Goal: Task Accomplishment & Management: Complete application form

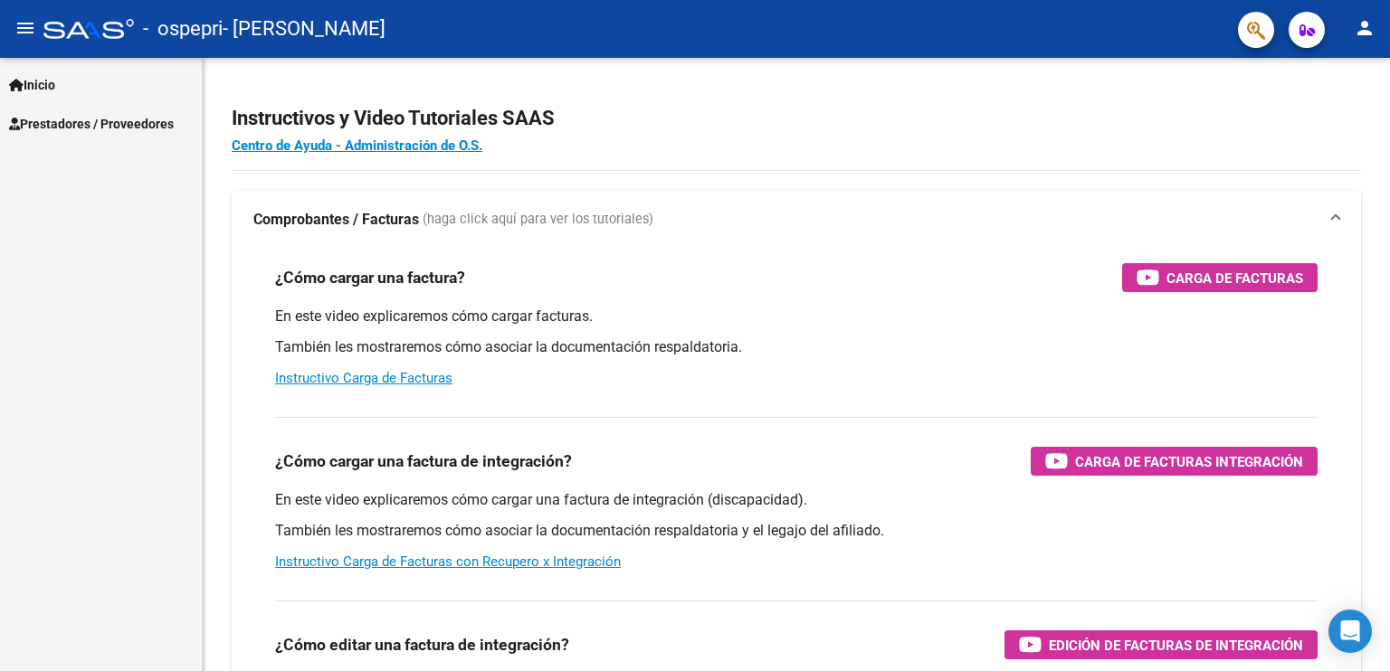
click at [49, 121] on span "Prestadores / Proveedores" at bounding box center [91, 124] width 165 height 20
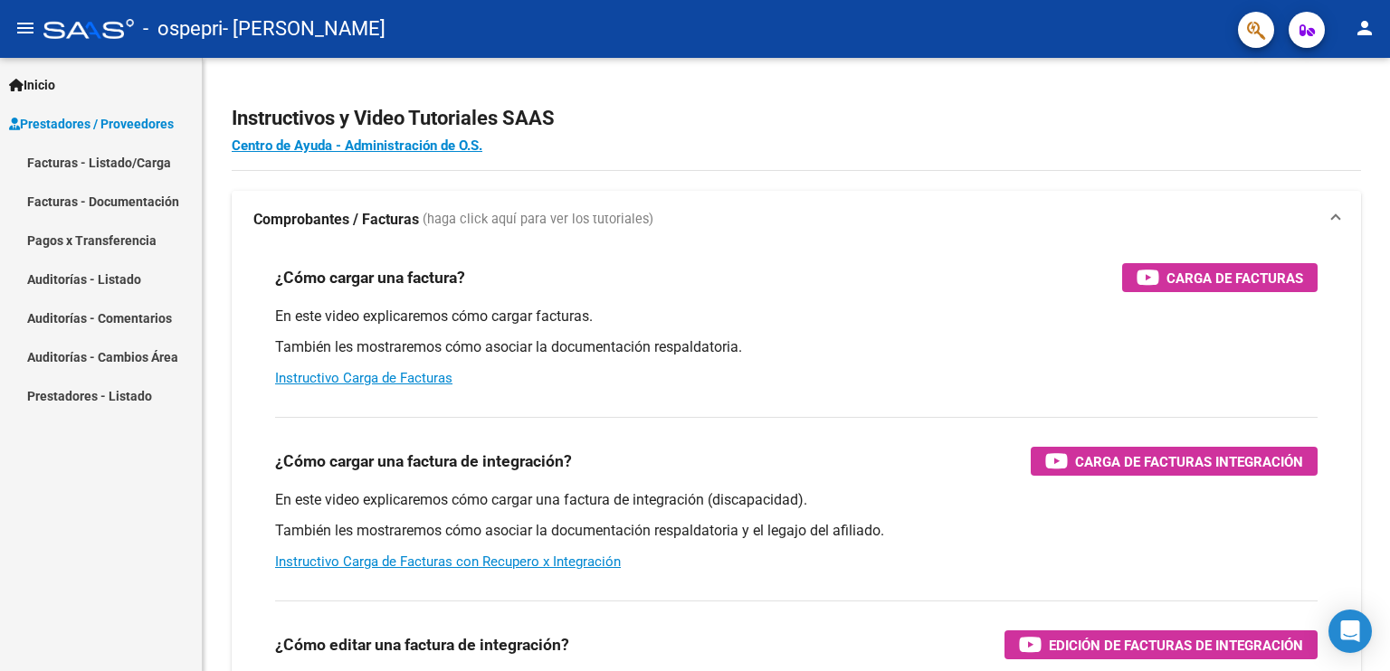
click at [53, 198] on link "Facturas - Documentación" at bounding box center [101, 201] width 202 height 39
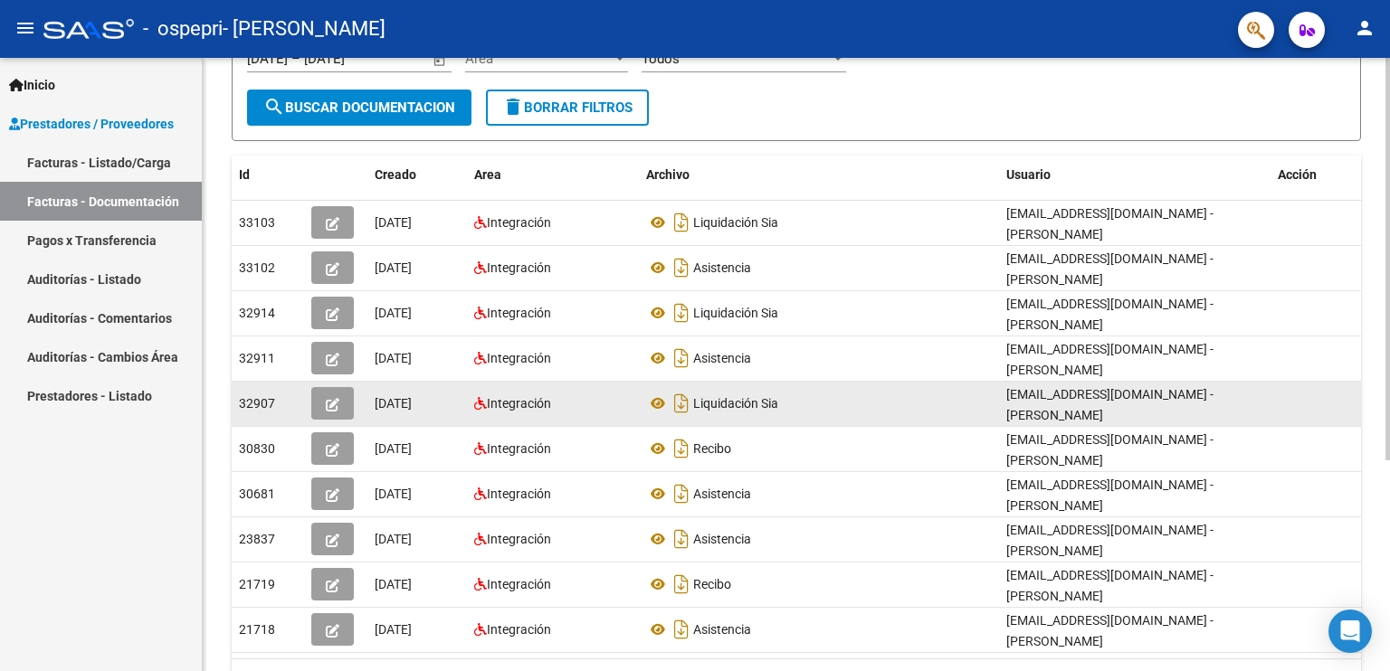
scroll to position [271, 0]
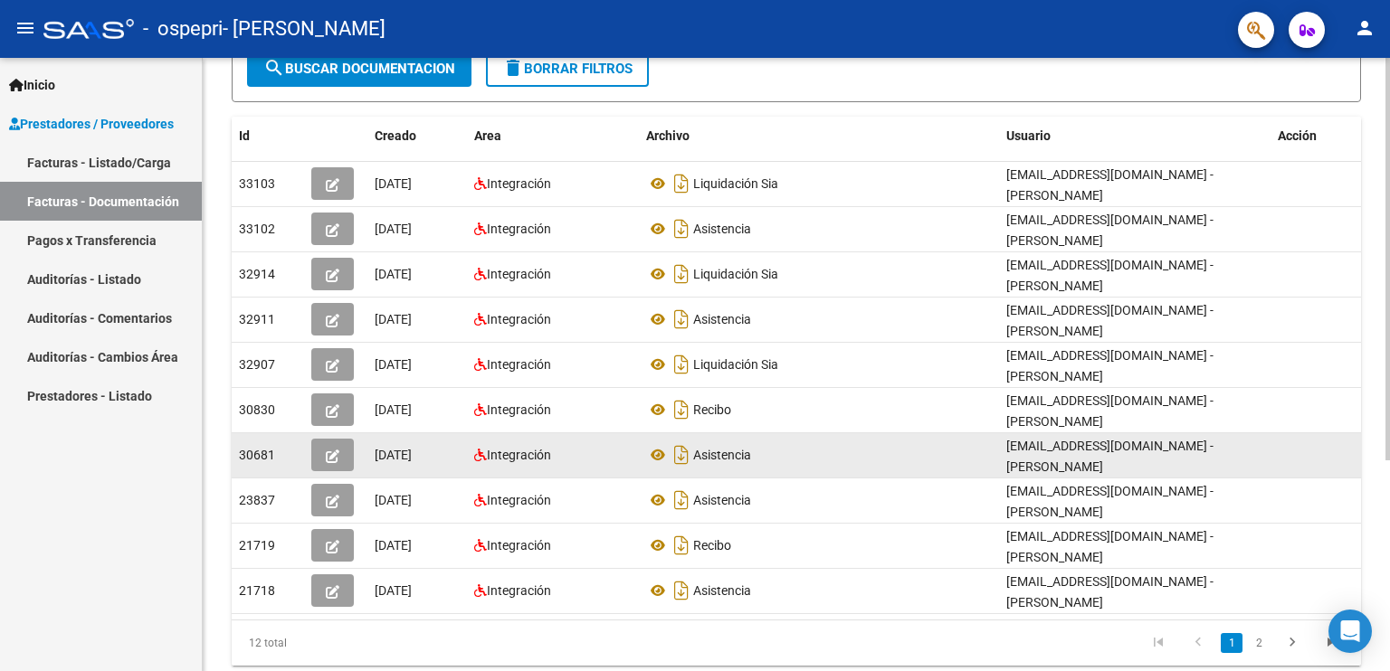
click at [558, 445] on div "Integración" at bounding box center [552, 455] width 157 height 21
click at [341, 452] on button "button" at bounding box center [332, 455] width 43 height 33
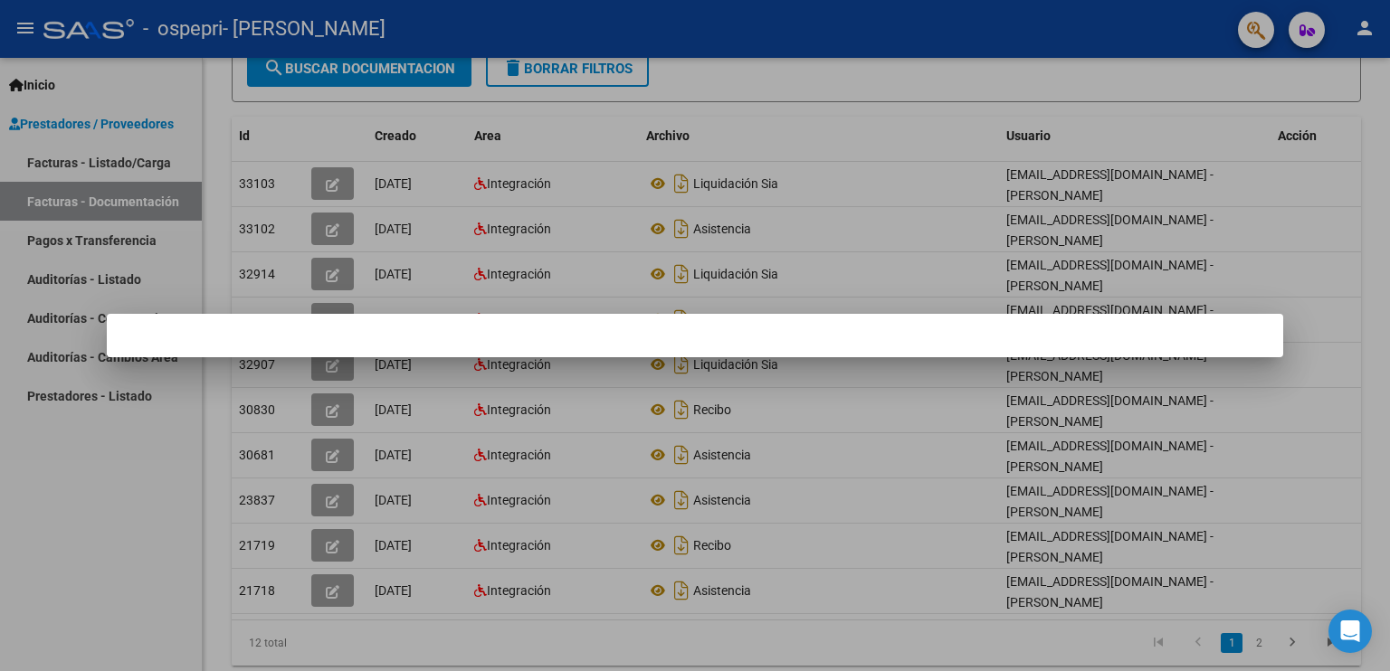
click at [376, 345] on mat-dialog-container at bounding box center [695, 335] width 1176 height 43
click at [141, 88] on div at bounding box center [695, 335] width 1390 height 671
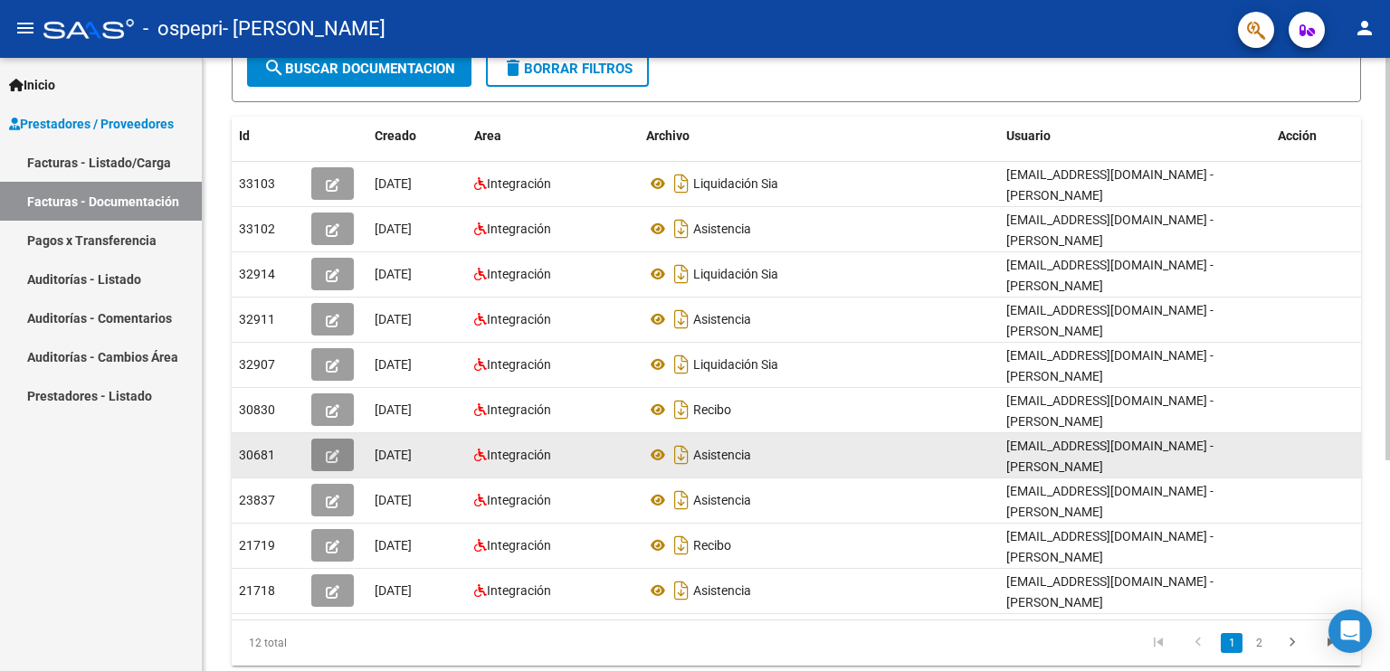
click at [338, 451] on icon "button" at bounding box center [333, 457] width 14 height 14
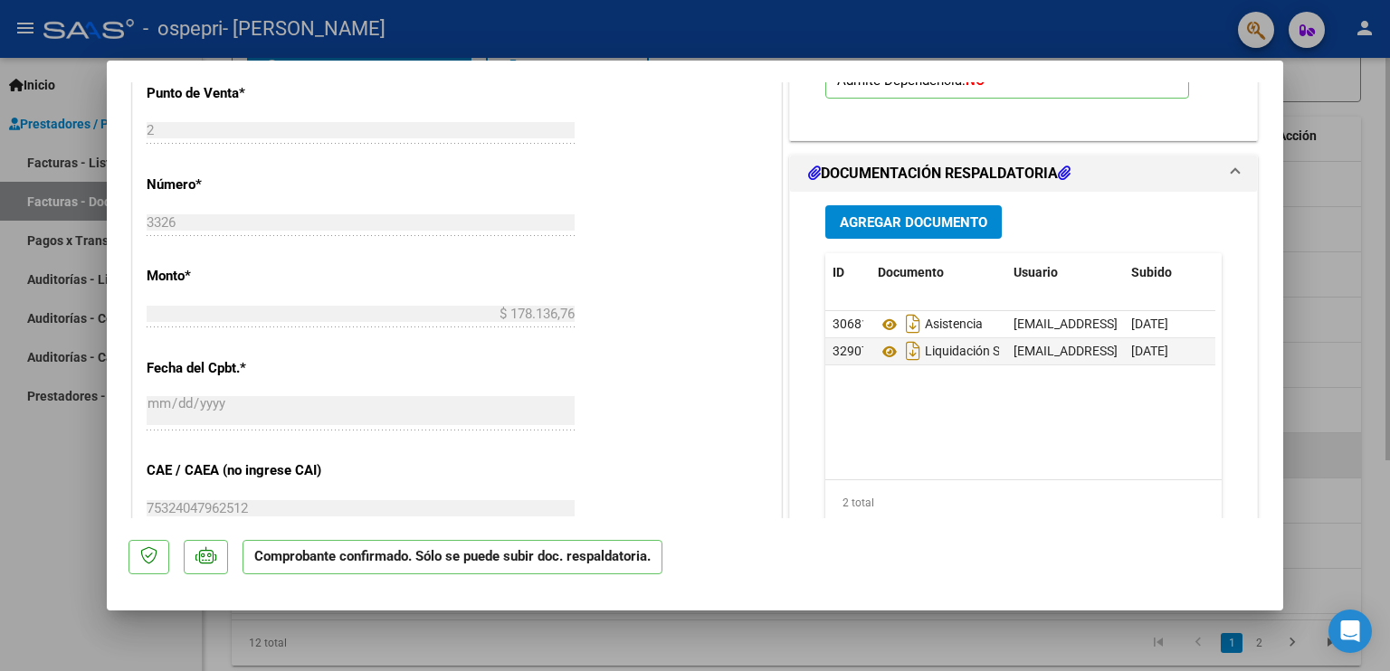
scroll to position [905, 0]
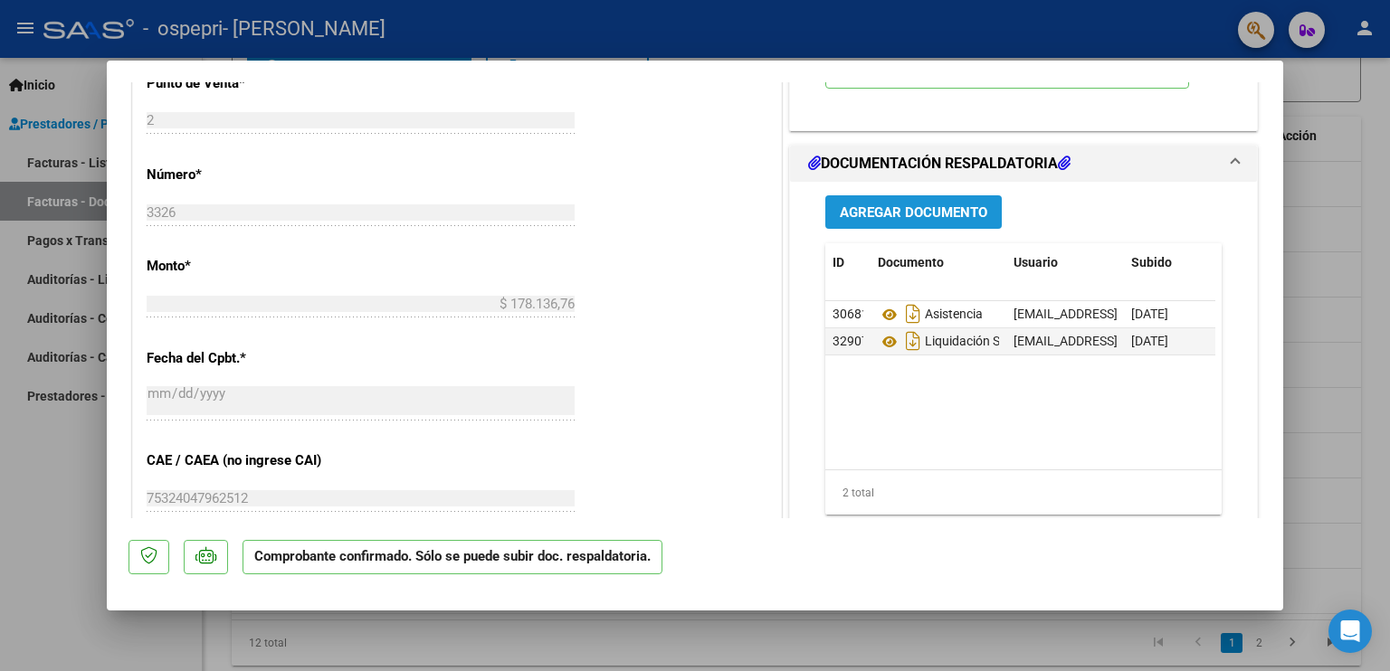
click at [894, 221] on span "Agregar Documento" at bounding box center [913, 212] width 147 height 16
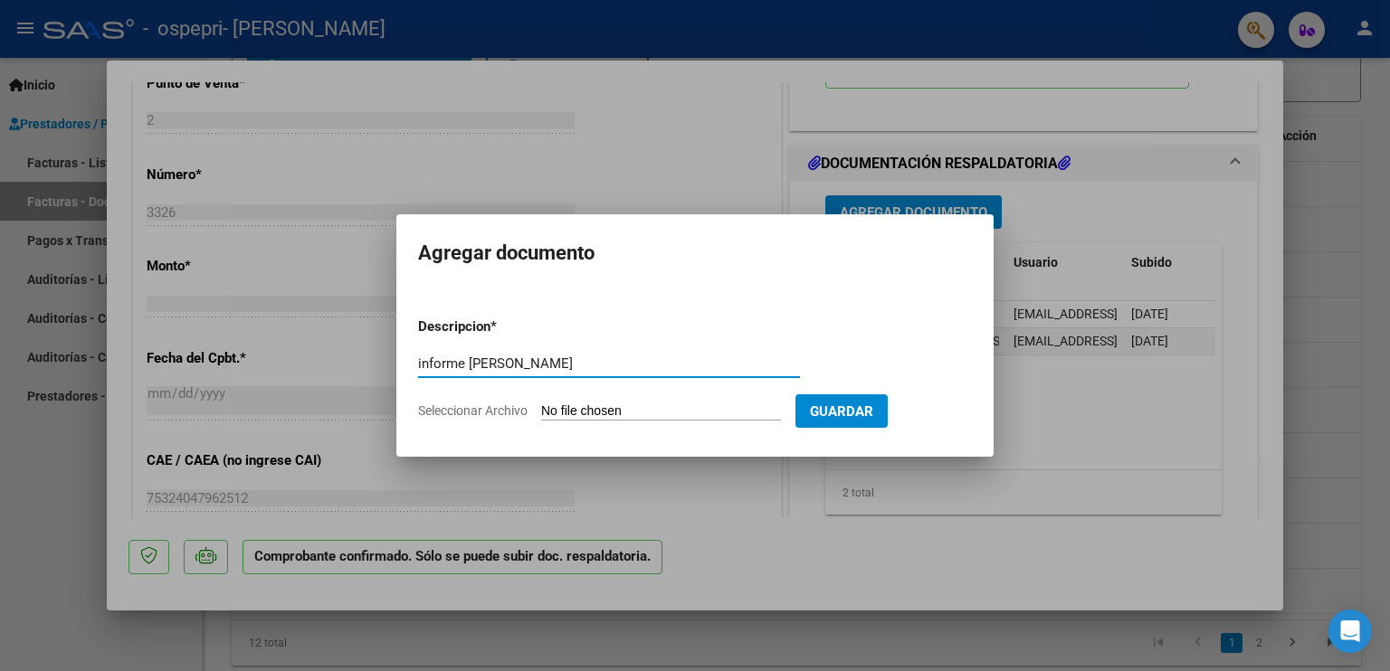
type input "informe [PERSON_NAME]"
click at [667, 412] on input "Seleccionar Archivo" at bounding box center [661, 412] width 240 height 17
click at [575, 413] on input "Seleccionar Archivo" at bounding box center [661, 412] width 240 height 17
type input "C:\fakepath\Informe Psp Evolutivo [PERSON_NAME].pdf"
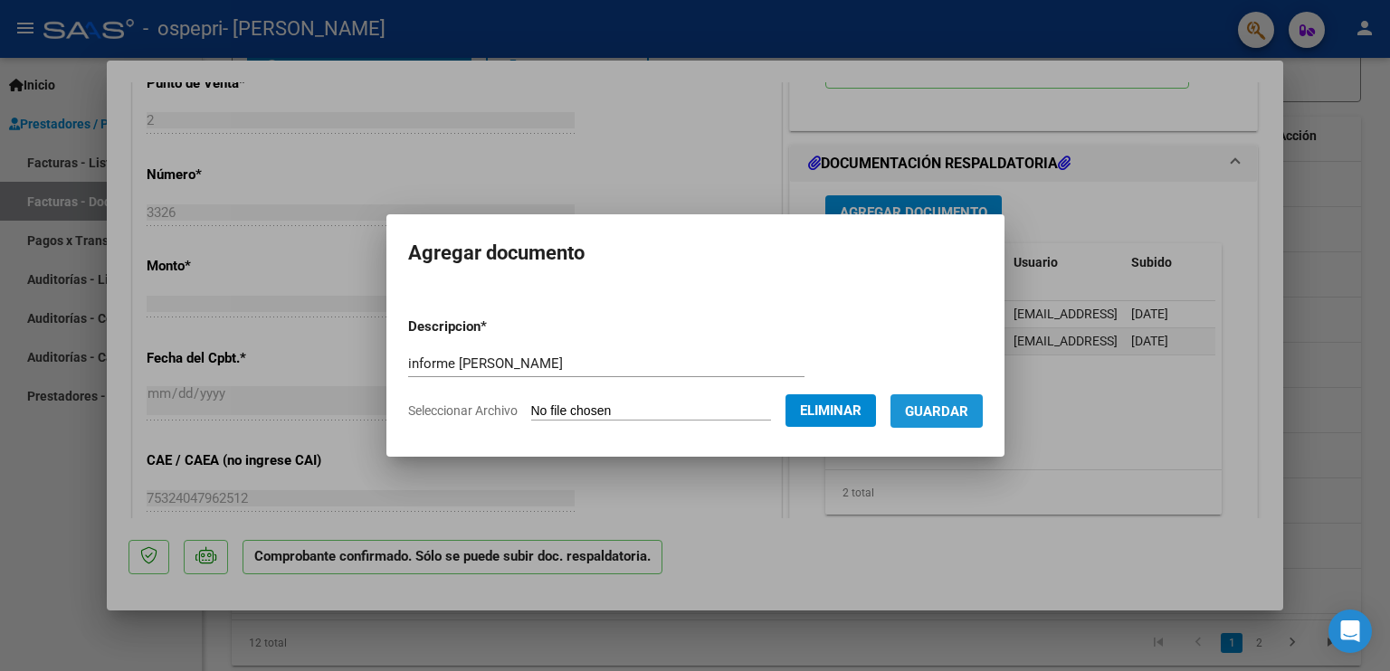
click at [956, 404] on span "Guardar" at bounding box center [936, 412] width 63 height 16
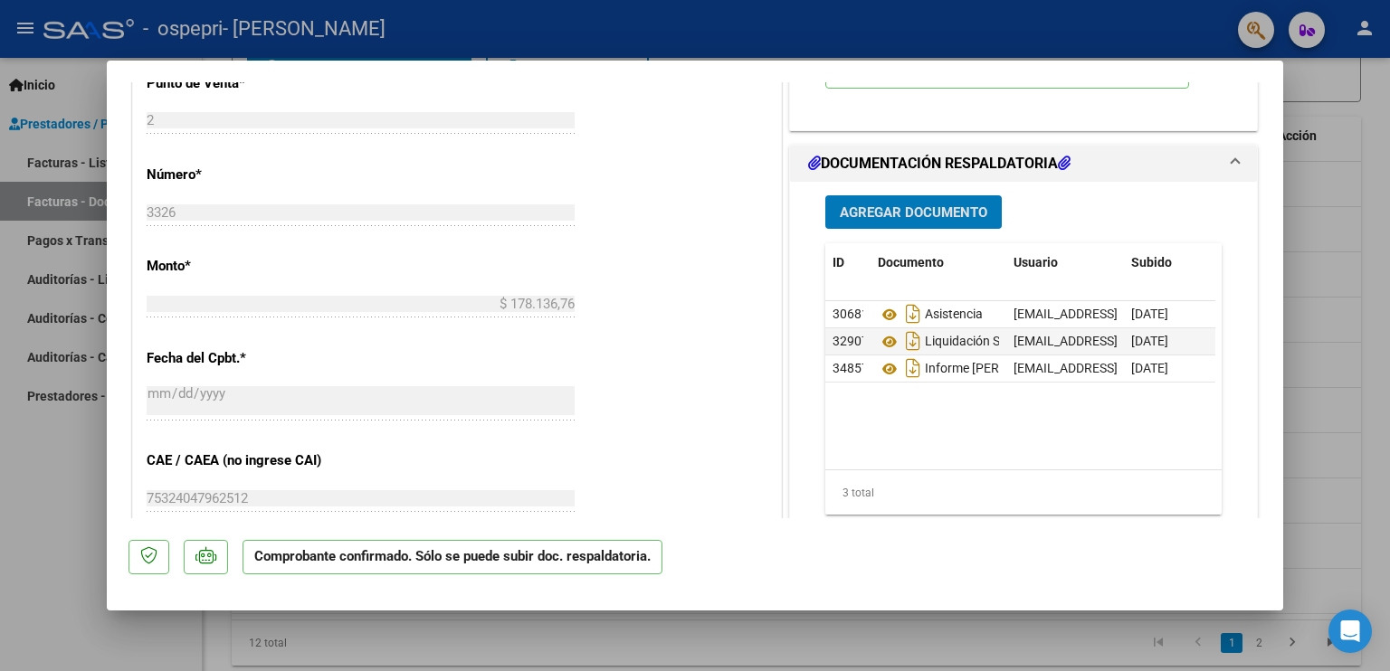
click at [1350, 345] on div at bounding box center [695, 335] width 1390 height 671
type input "$ 0,00"
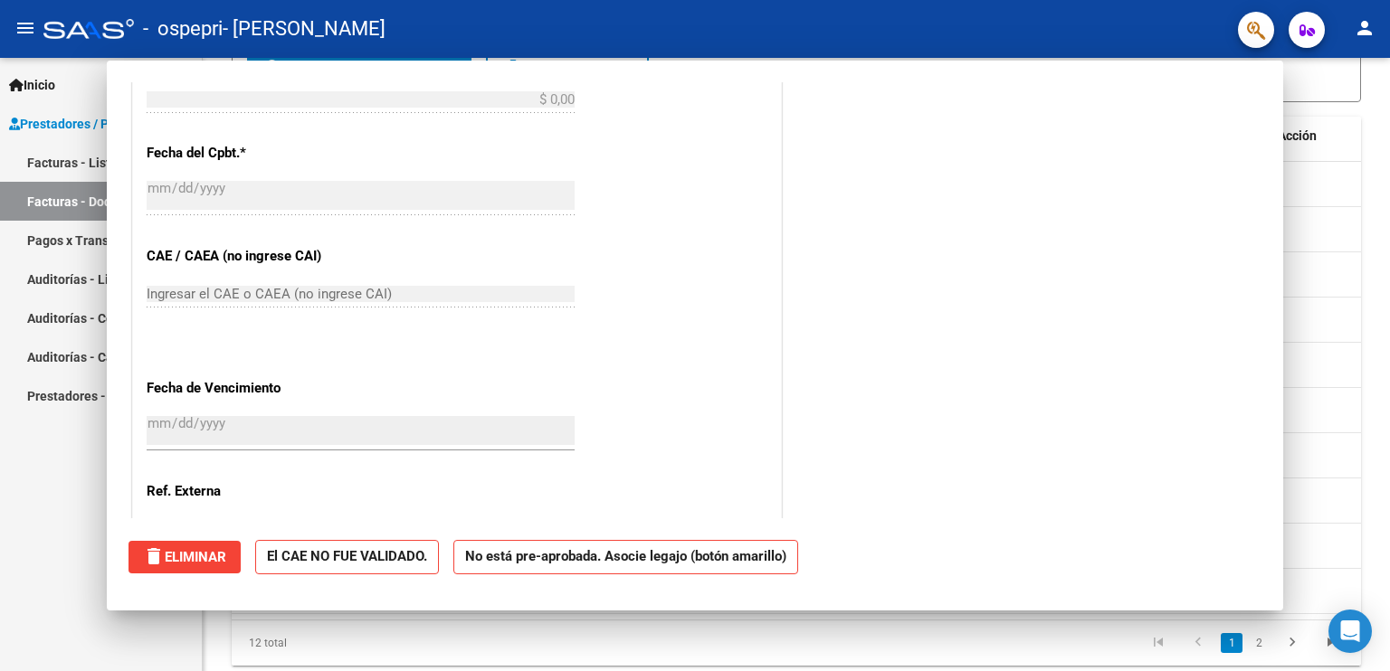
scroll to position [0, 0]
